Goal: Task Accomplishment & Management: Use online tool/utility

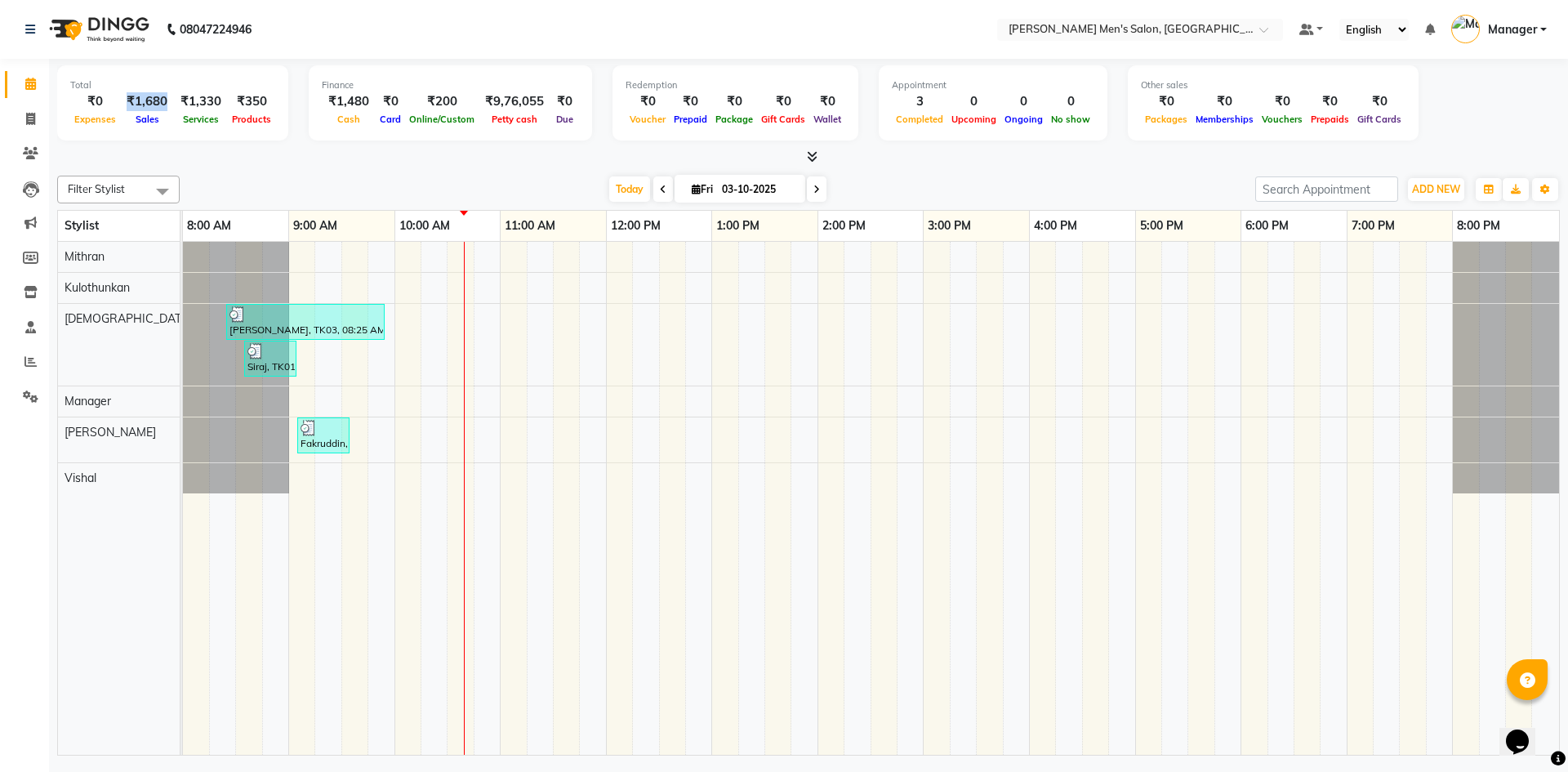
drag, startPoint x: 126, startPoint y: 95, endPoint x: 165, endPoint y: 108, distance: 41.1
click at [165, 108] on div "₹1,680" at bounding box center [146, 102] width 54 height 19
drag, startPoint x: 163, startPoint y: 120, endPoint x: 125, endPoint y: 122, distance: 38.1
click at [125, 122] on div "Sales" at bounding box center [146, 118] width 54 height 17
click at [162, 117] on div "Sales" at bounding box center [146, 118] width 54 height 17
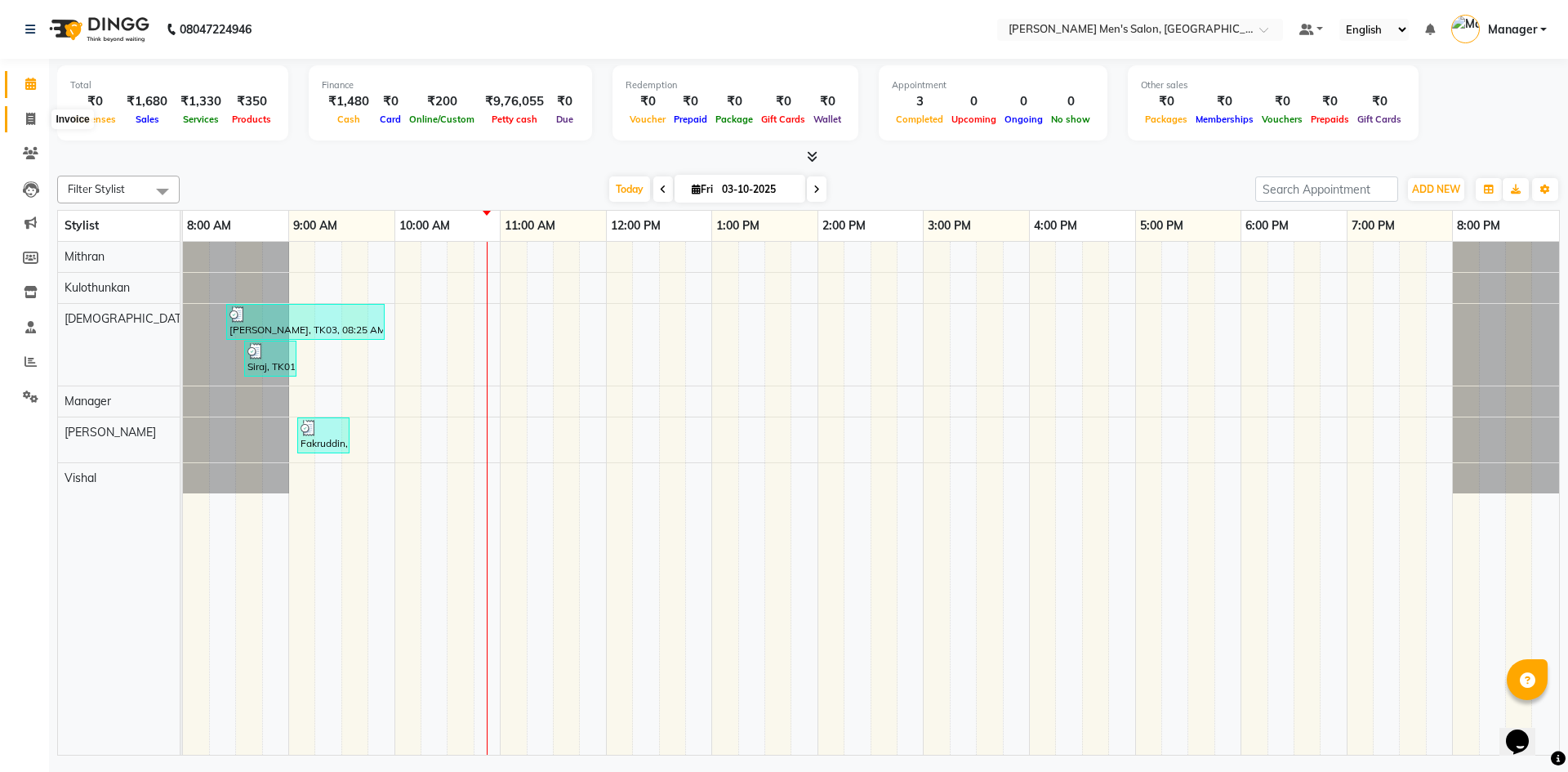
click at [31, 119] on icon at bounding box center [31, 118] width 9 height 12
select select "6913"
select select "service"
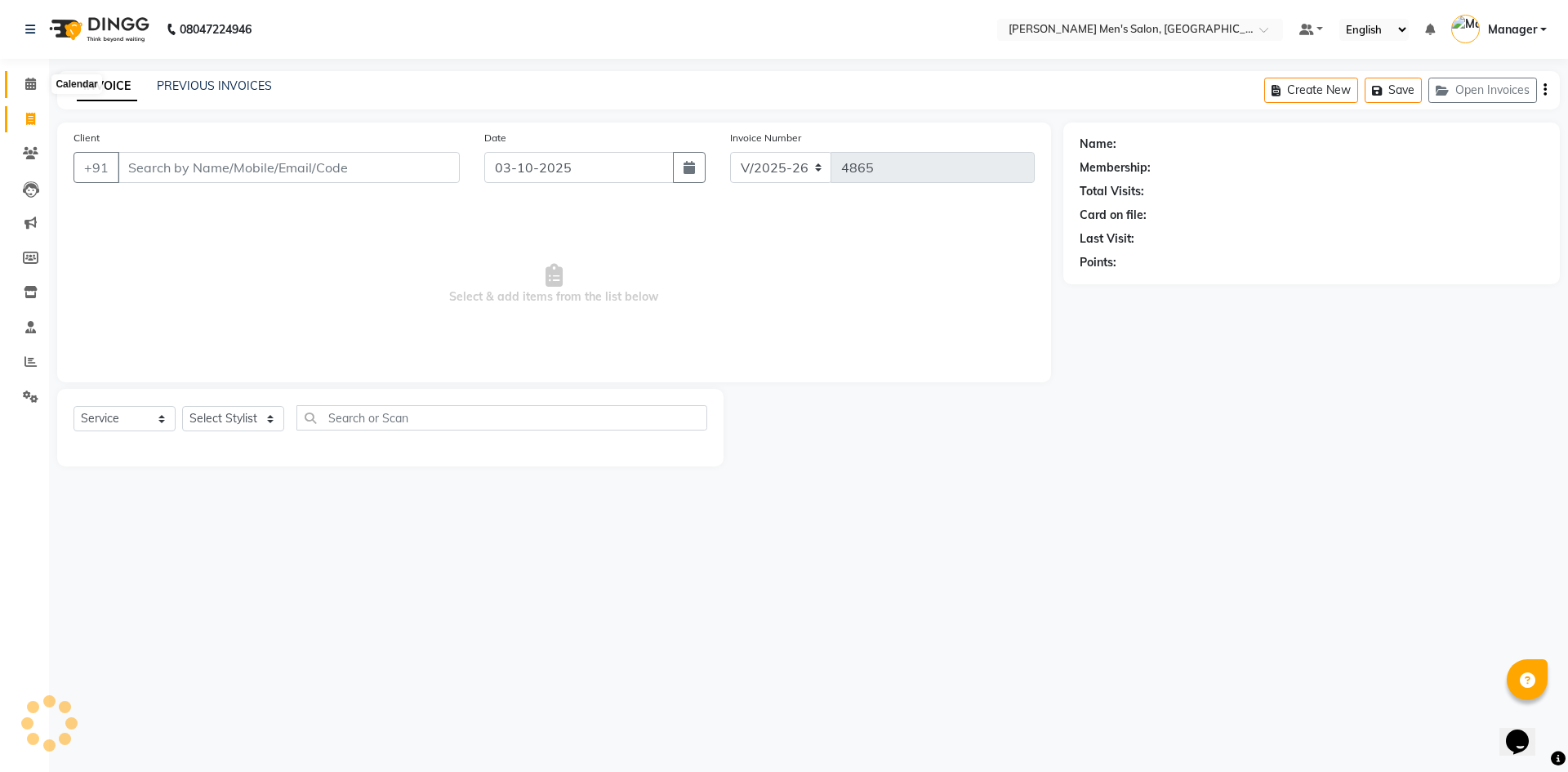
click at [27, 87] on icon at bounding box center [31, 83] width 11 height 12
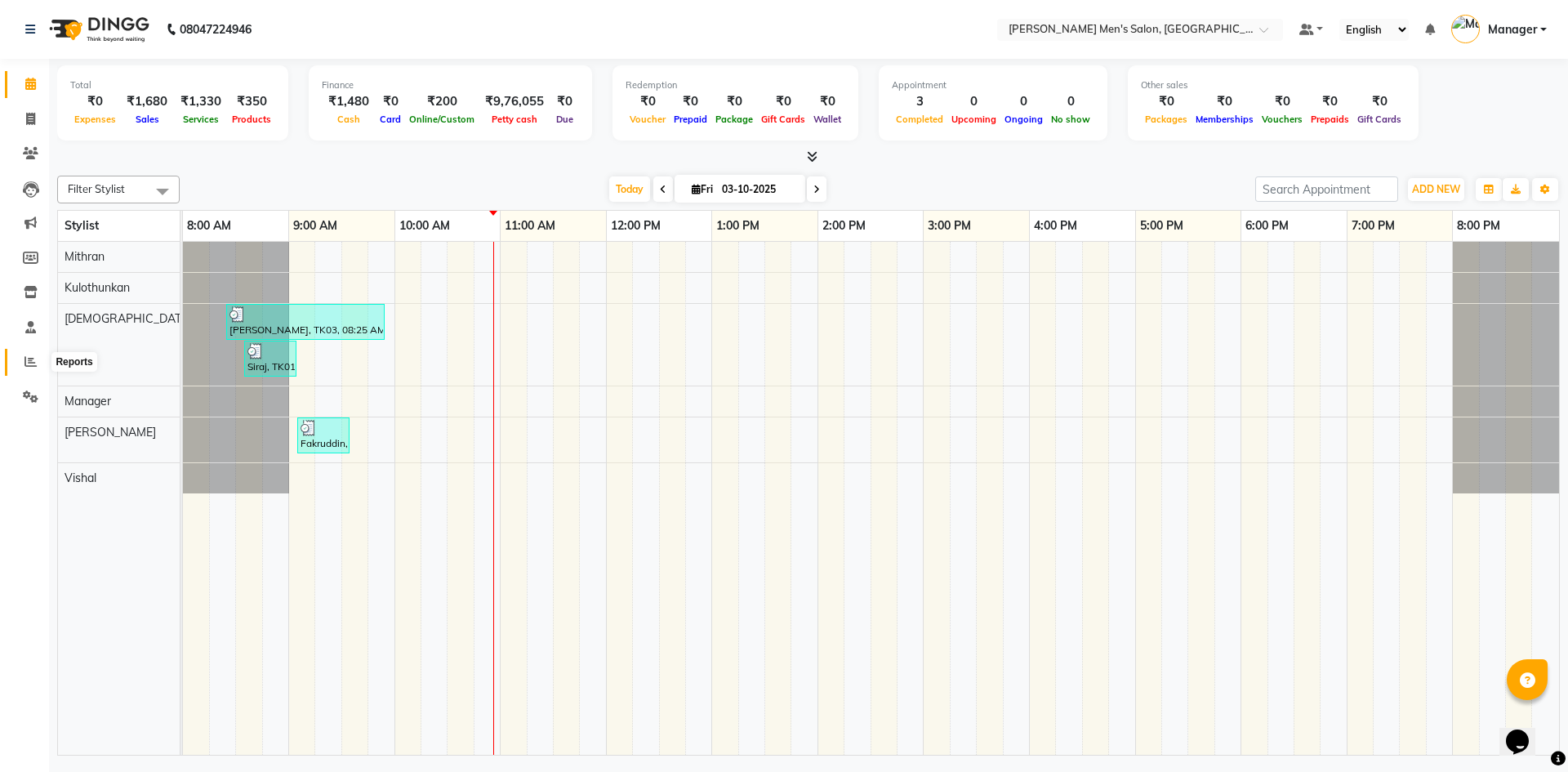
click at [30, 363] on icon at bounding box center [30, 361] width 12 height 12
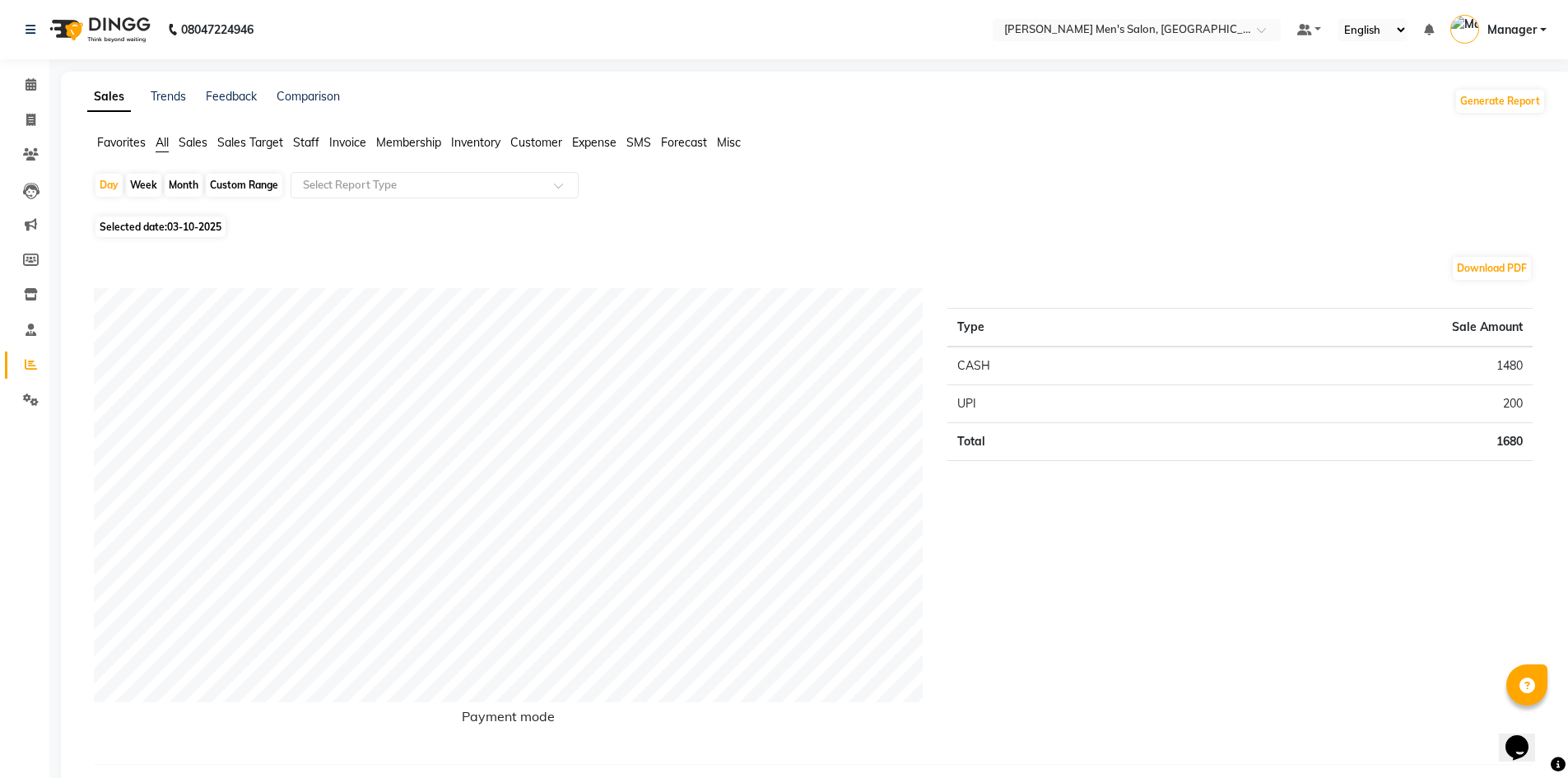
click at [308, 136] on span "Staff" at bounding box center [306, 142] width 27 height 15
